Goal: Obtain resource: Download file/media

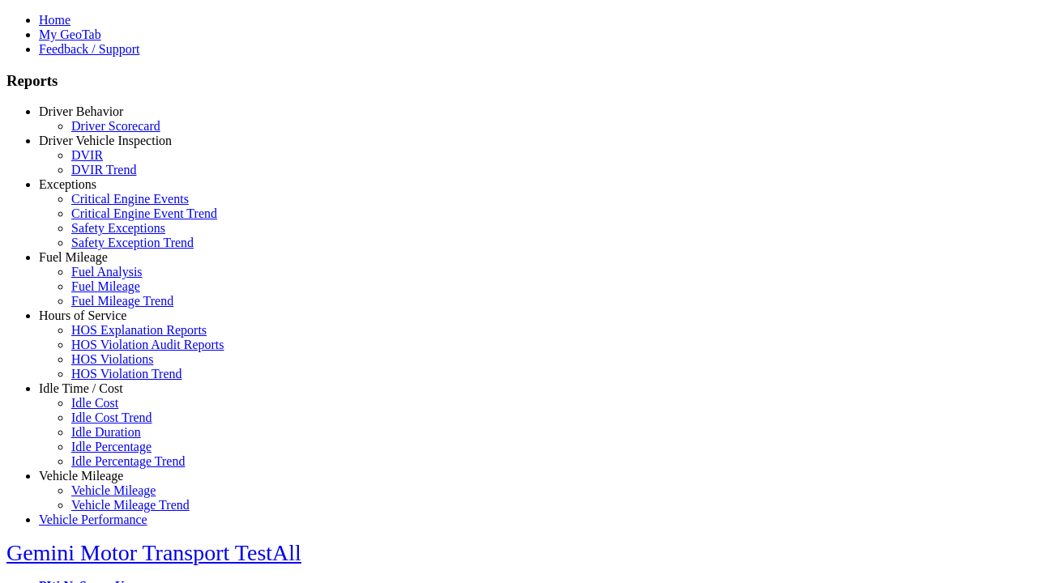
click at [93, 191] on link "Exceptions" at bounding box center [68, 184] width 58 height 14
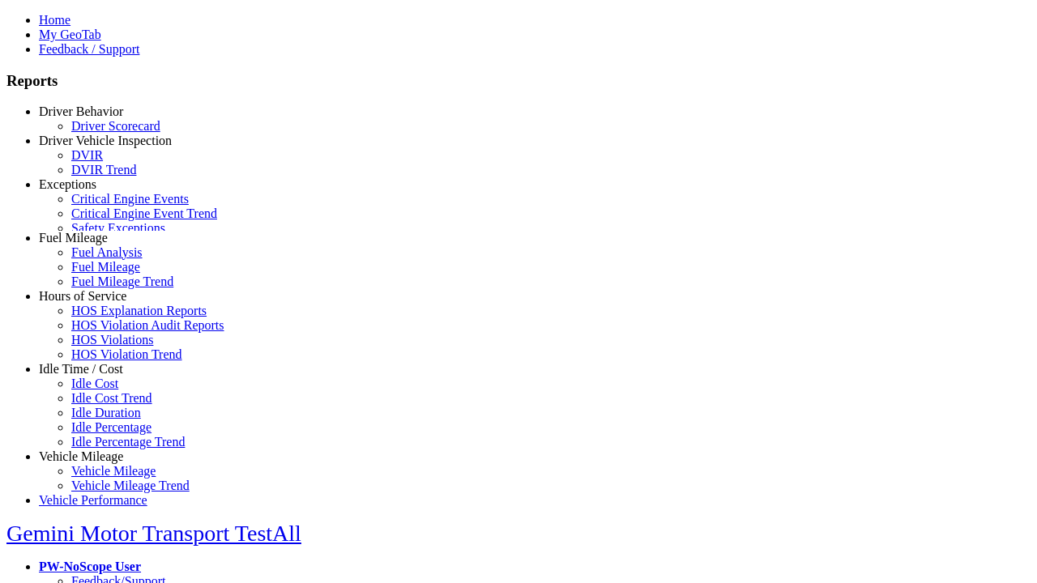
click at [105, 206] on link "Critical Engine Events" at bounding box center [129, 199] width 117 height 14
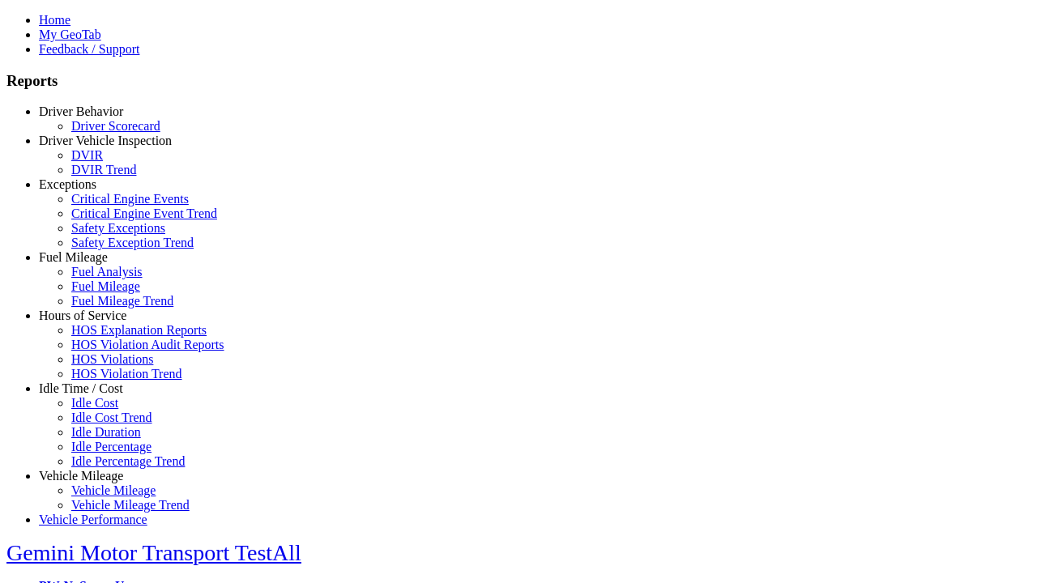
type input "*********"
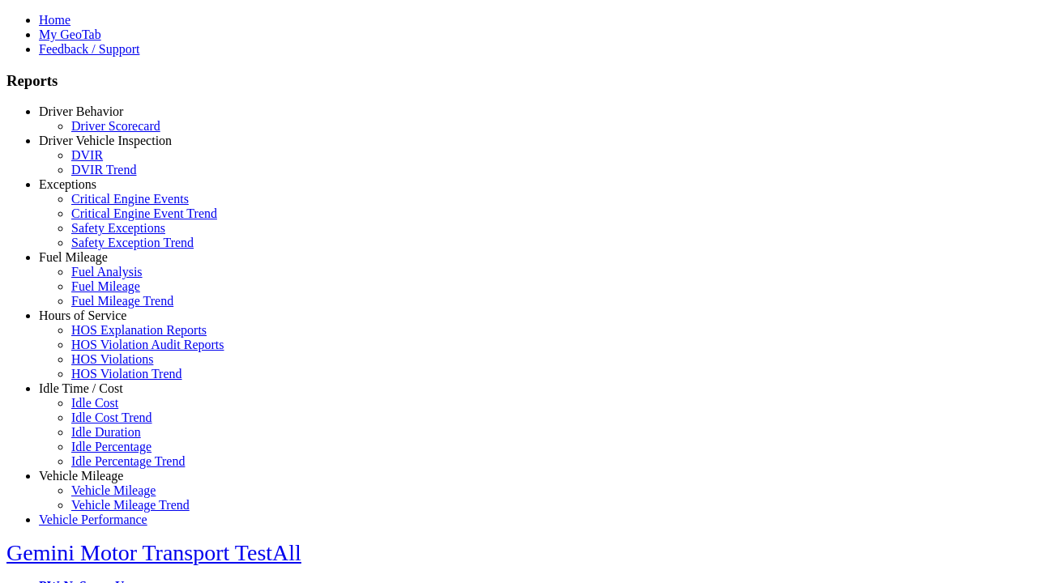
type input "**********"
